Goal: Task Accomplishment & Management: Complete application form

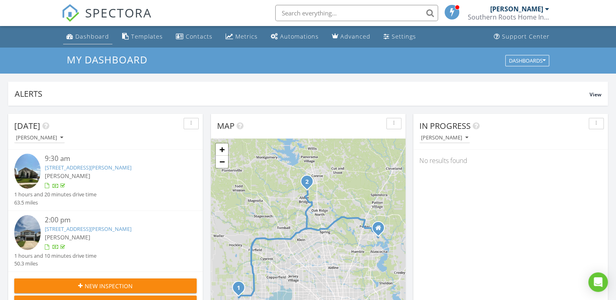
scroll to position [753, 628]
drag, startPoint x: 0, startPoint y: 0, endPoint x: 93, endPoint y: 38, distance: 100.3
click at [93, 38] on div "Dashboard" at bounding box center [92, 37] width 34 height 8
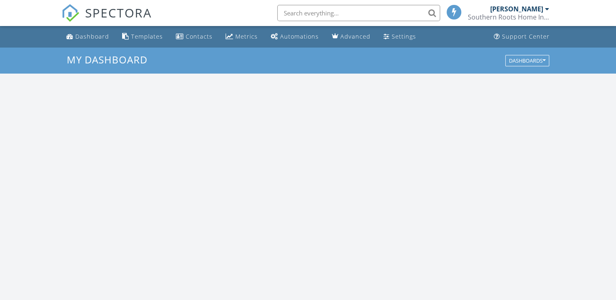
scroll to position [753, 628]
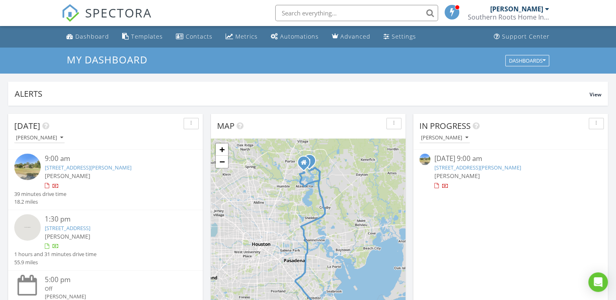
click at [491, 167] on link "419 Lassen Villa Ct, Huffman, TX 77336" at bounding box center [477, 167] width 87 height 7
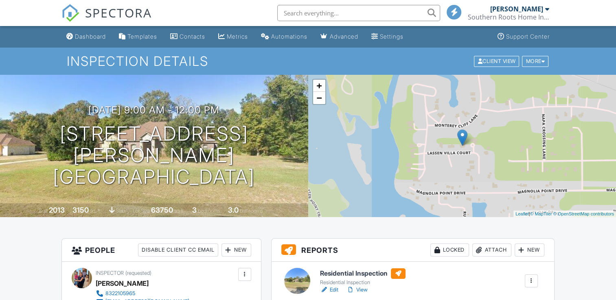
click at [236, 252] on div "New" at bounding box center [236, 250] width 30 height 13
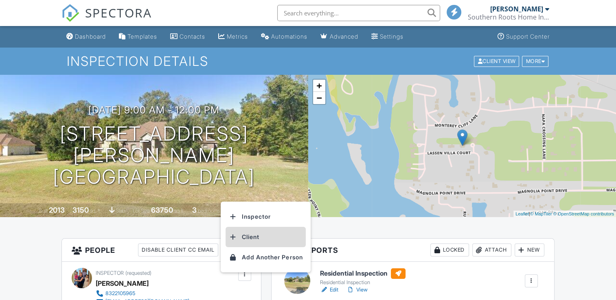
click at [251, 235] on li "Client" at bounding box center [265, 237] width 80 height 20
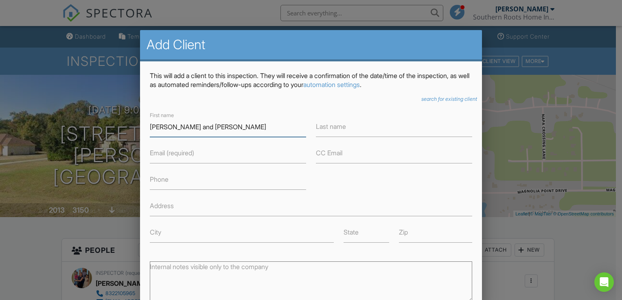
type input "Charles and Julie"
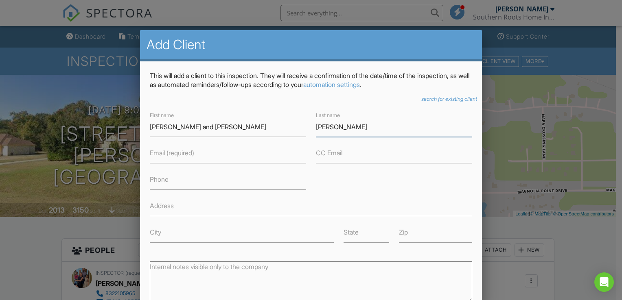
type input "Shaffer"
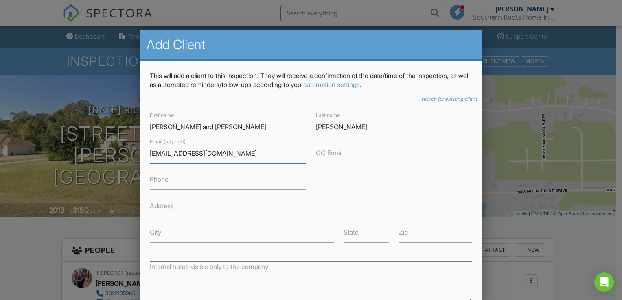
type input "charlesmshafer@hotmail.com"
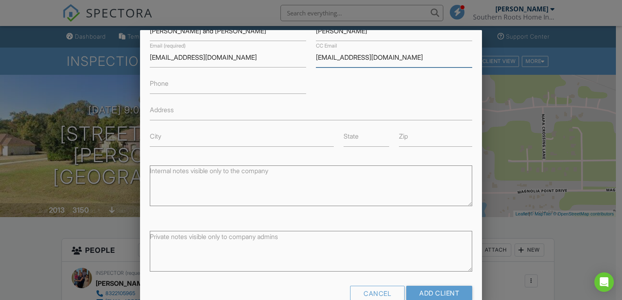
scroll to position [107, 0]
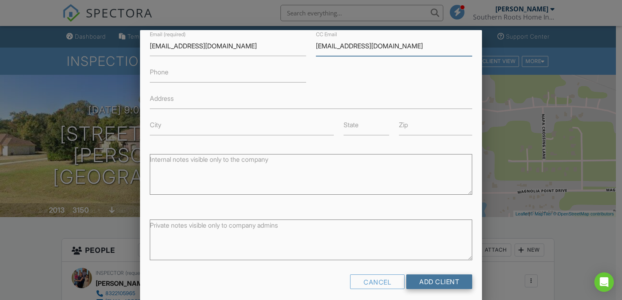
type input "contact@ensure-logistics.com"
click at [438, 280] on input "Add Client" at bounding box center [439, 282] width 66 height 15
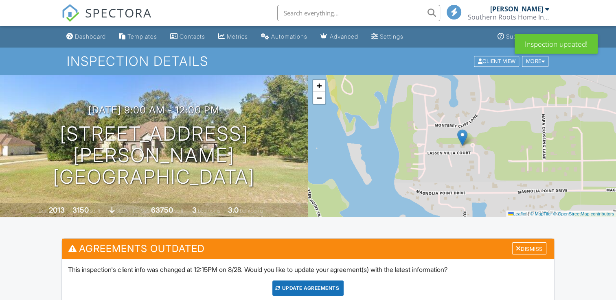
click at [328, 286] on div "Update Agreements" at bounding box center [307, 288] width 71 height 15
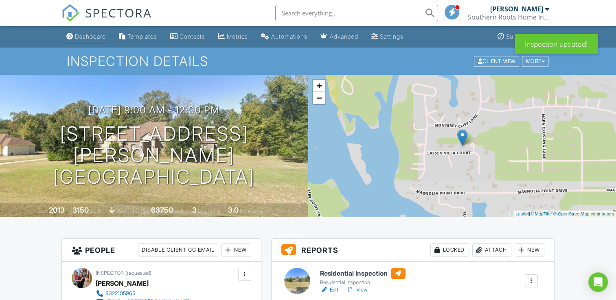
click at [87, 36] on div "Dashboard" at bounding box center [90, 36] width 31 height 7
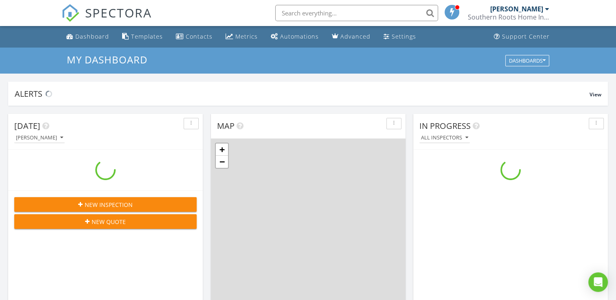
scroll to position [753, 628]
